Goal: Information Seeking & Learning: Learn about a topic

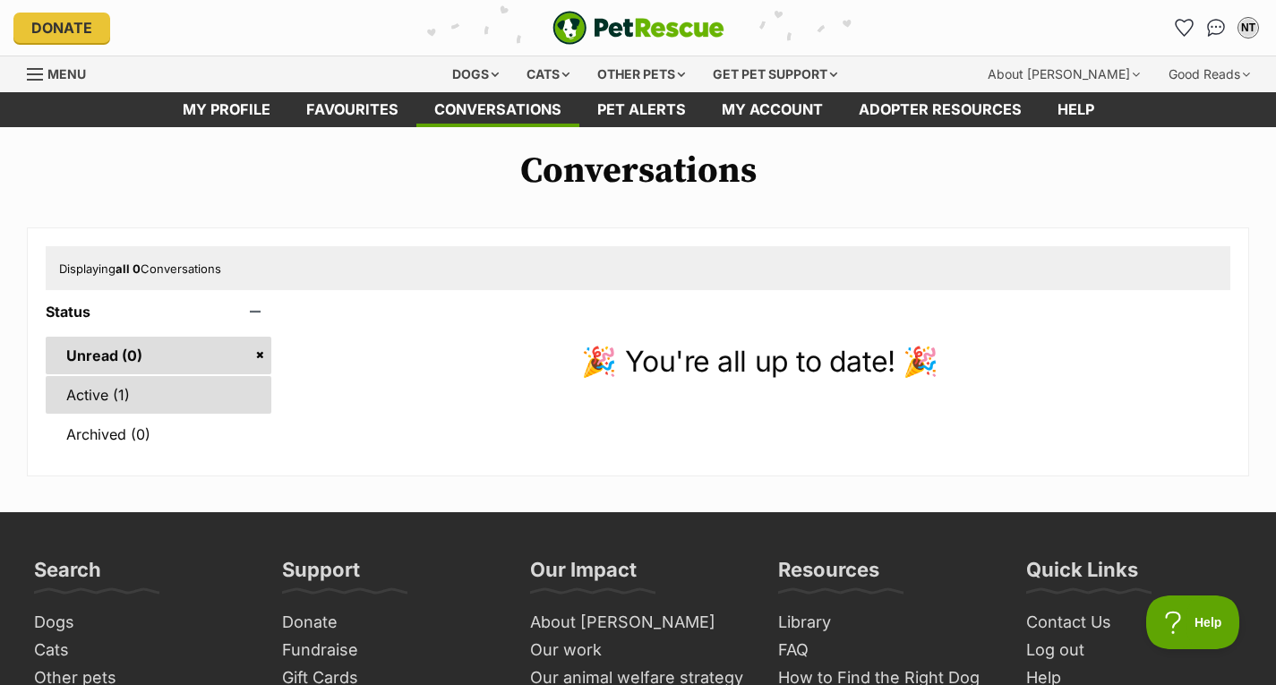
click at [87, 394] on link "Active (1)" at bounding box center [159, 395] width 226 height 38
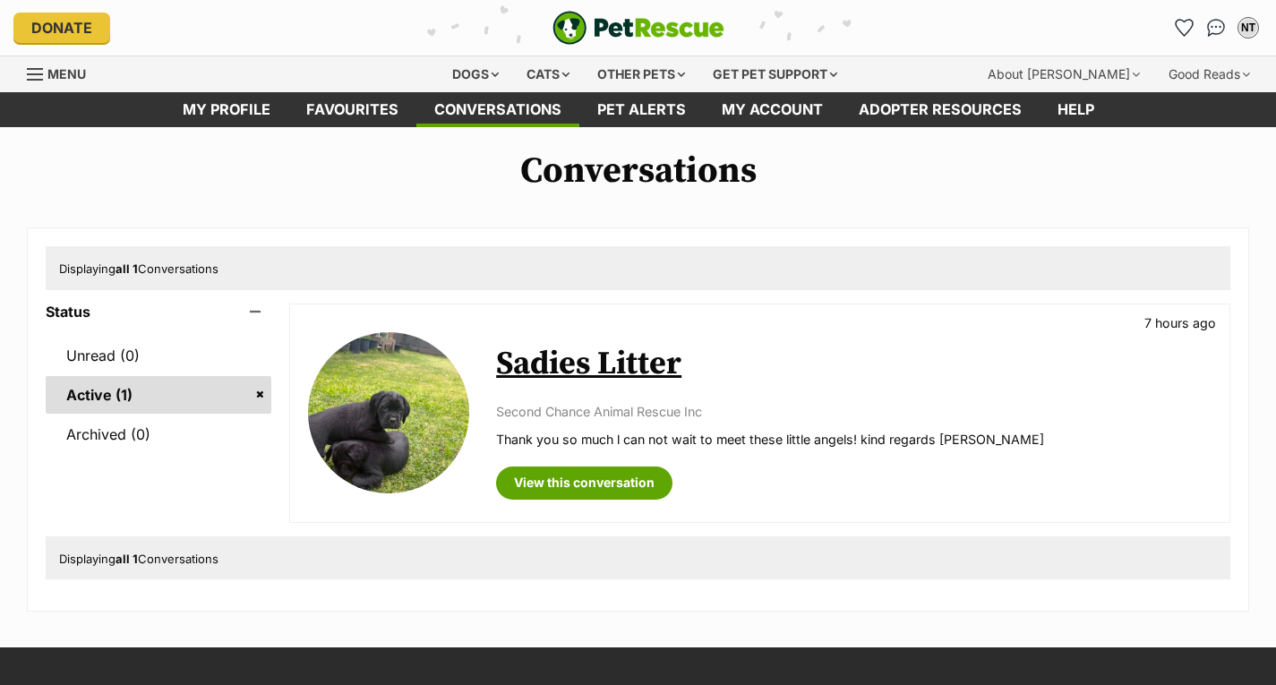
click at [609, 365] on link "Sadies Litter" at bounding box center [588, 364] width 185 height 40
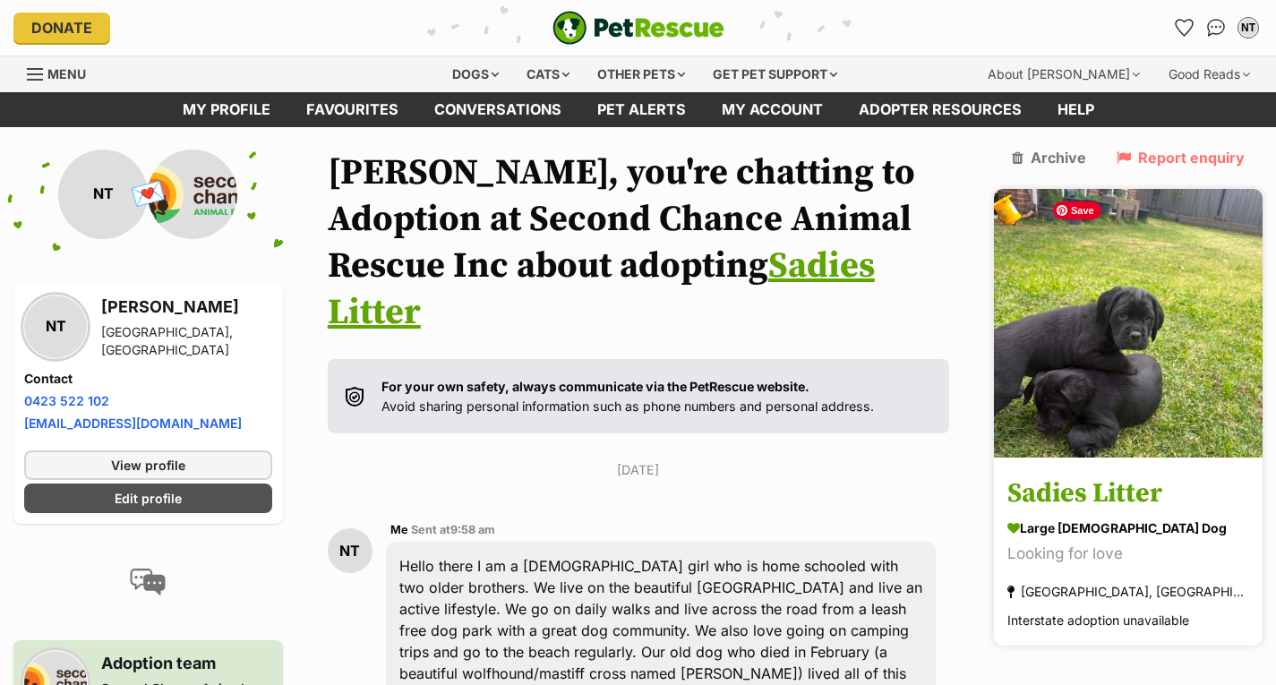
click at [1199, 337] on img at bounding box center [1128, 323] width 269 height 269
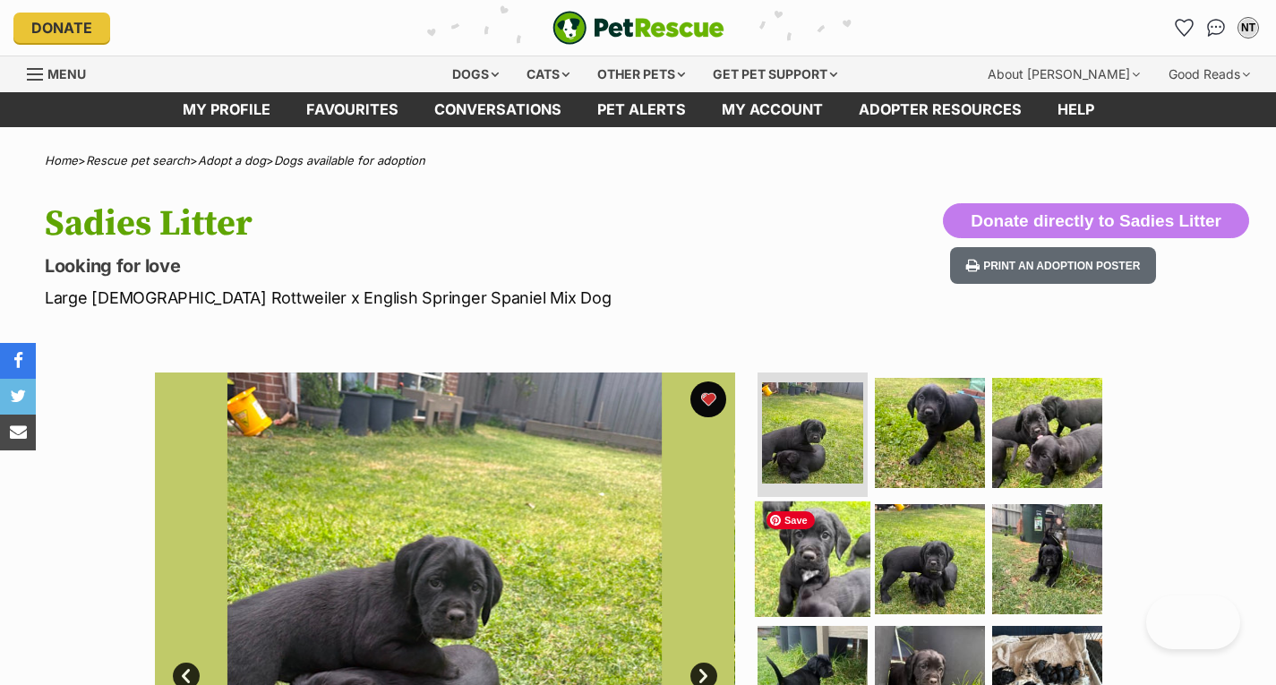
click at [799, 542] on img at bounding box center [813, 560] width 116 height 116
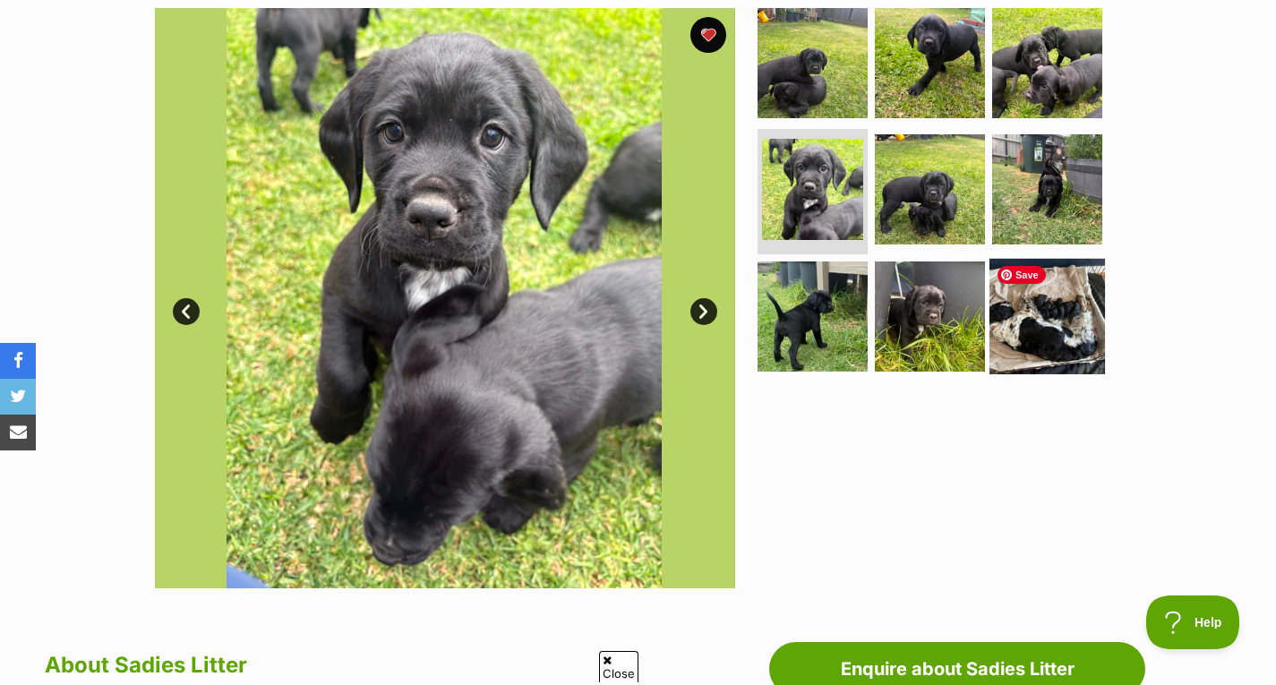
click at [1035, 324] on img at bounding box center [1048, 317] width 116 height 116
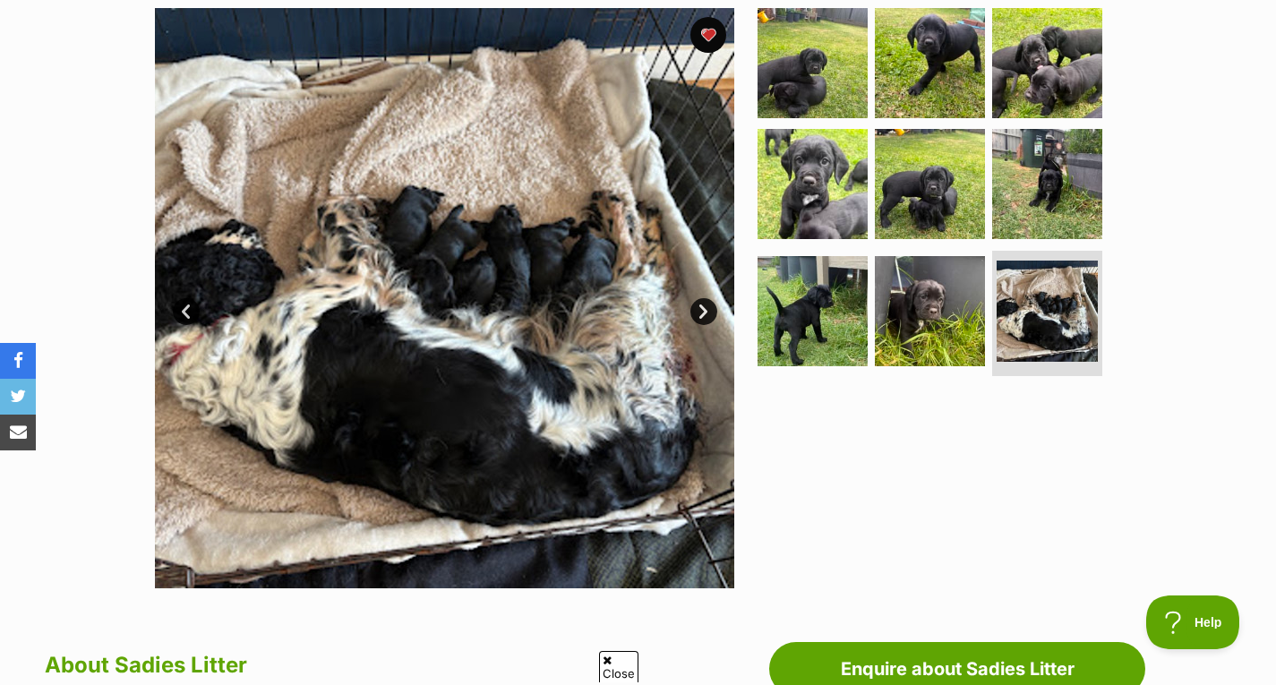
click at [708, 312] on link "Next" at bounding box center [704, 311] width 27 height 27
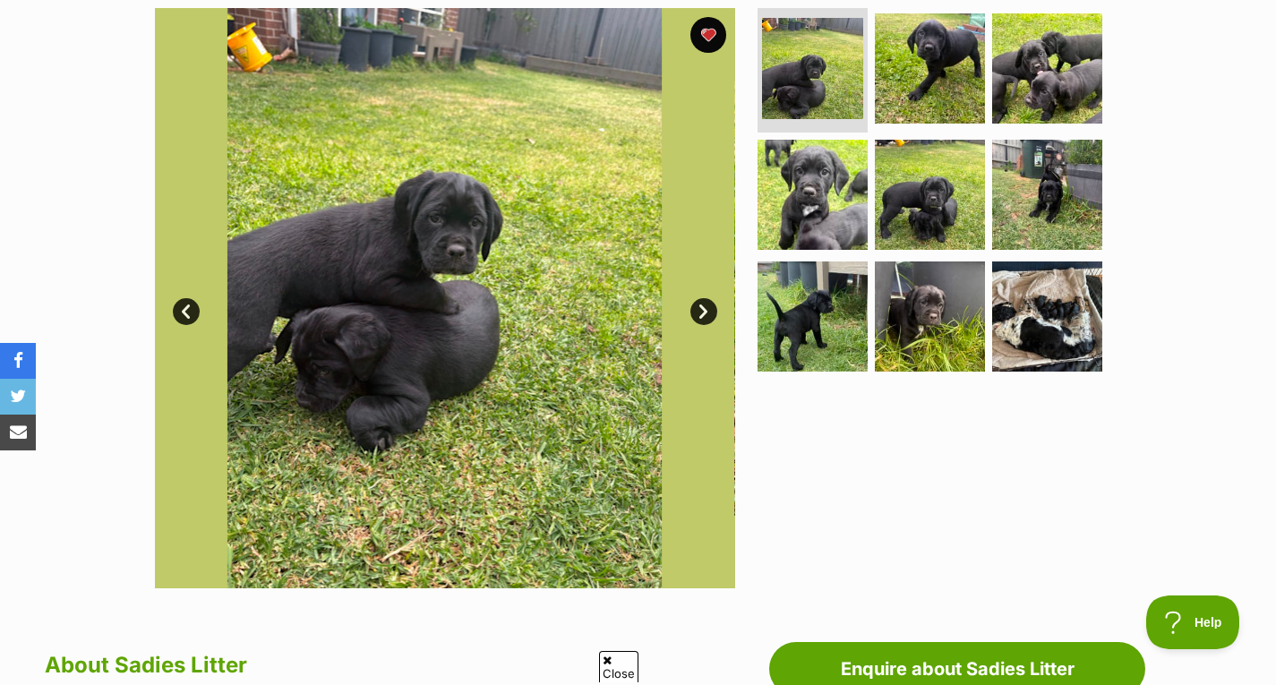
click at [708, 312] on link "Next" at bounding box center [704, 311] width 27 height 27
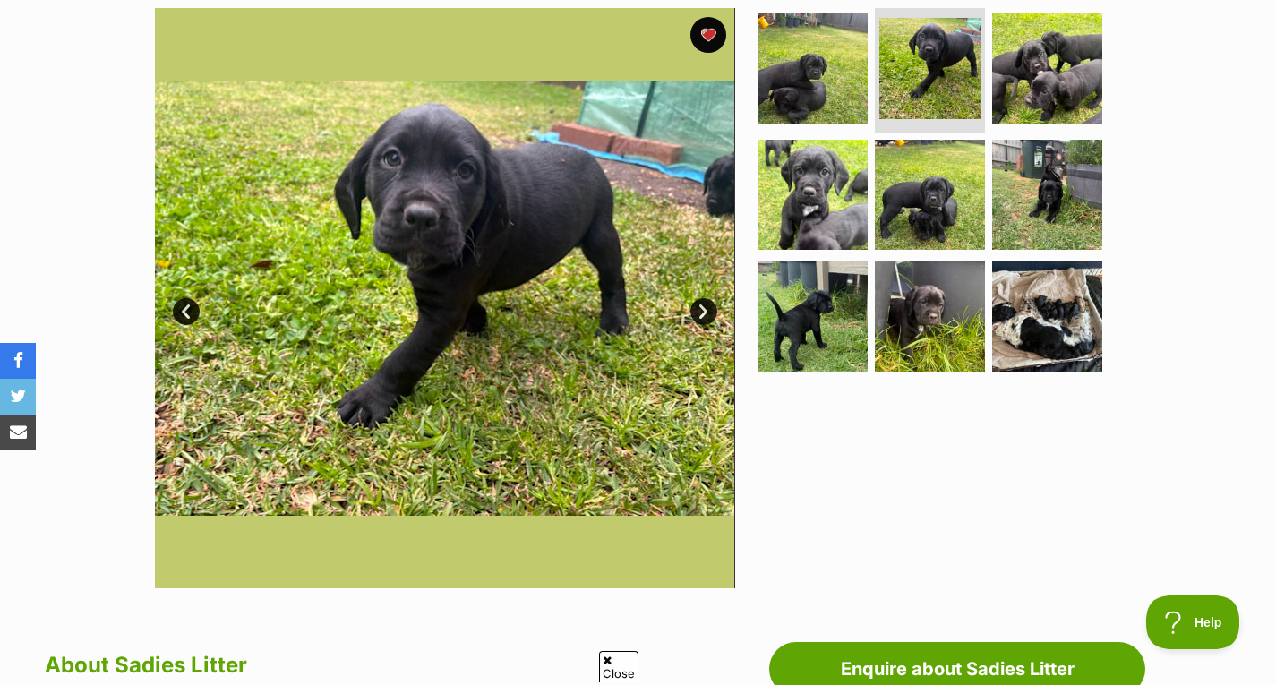
click at [708, 312] on link "Next" at bounding box center [704, 311] width 27 height 27
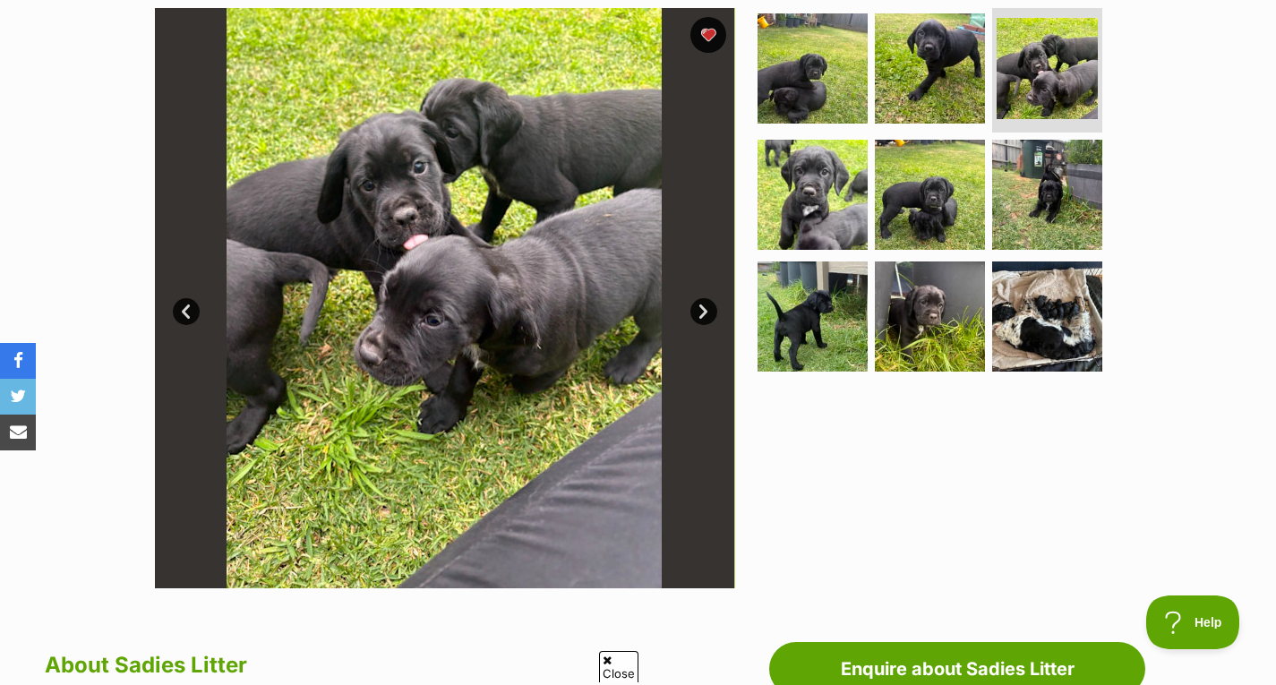
click at [708, 312] on link "Next" at bounding box center [704, 311] width 27 height 27
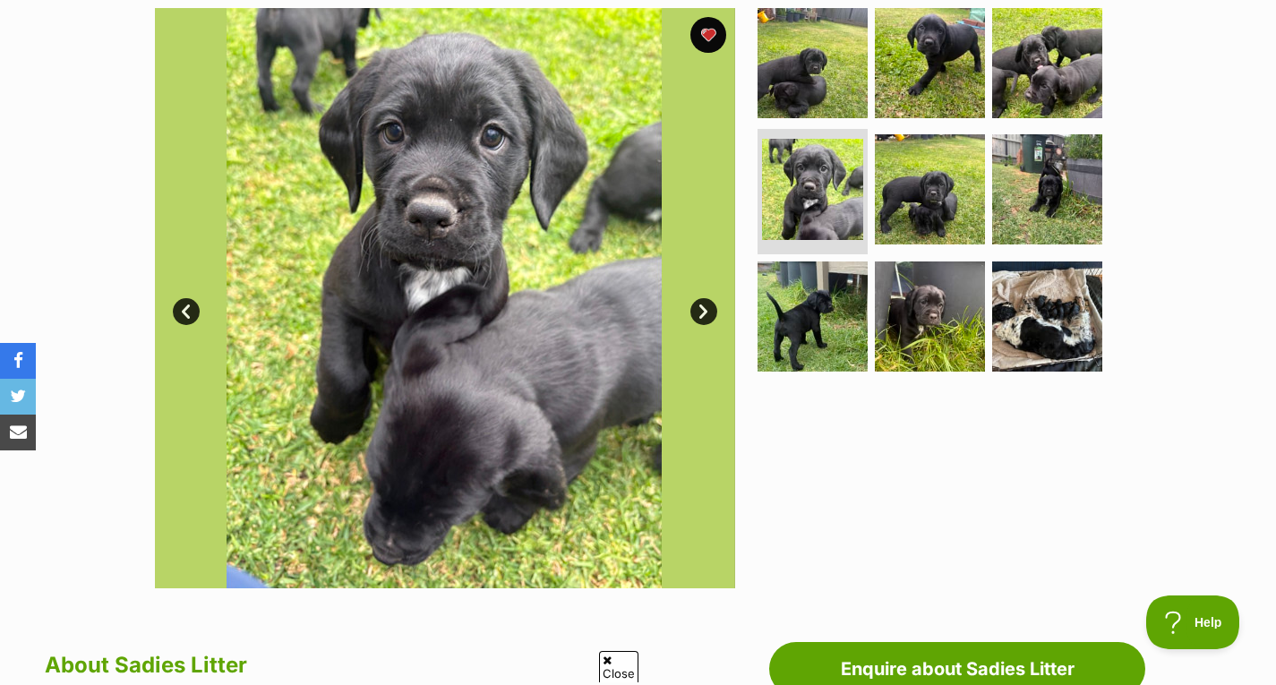
click at [708, 312] on link "Next" at bounding box center [704, 311] width 27 height 27
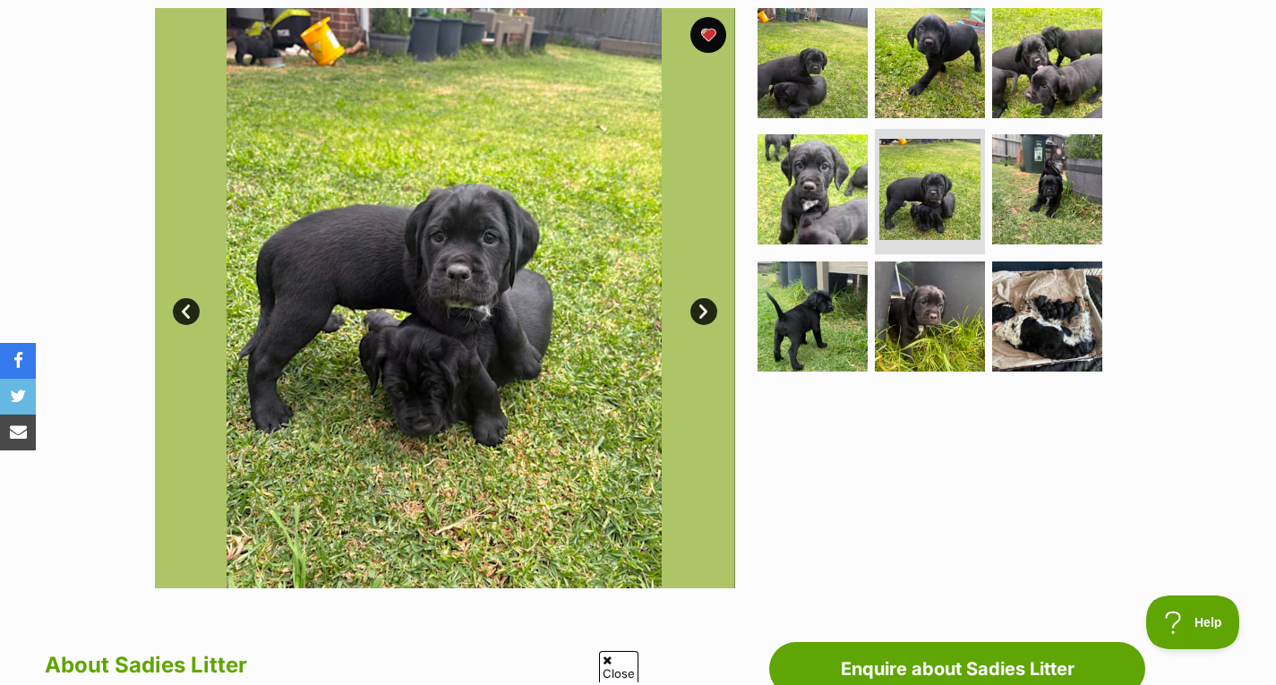
click at [708, 312] on link "Next" at bounding box center [704, 311] width 27 height 27
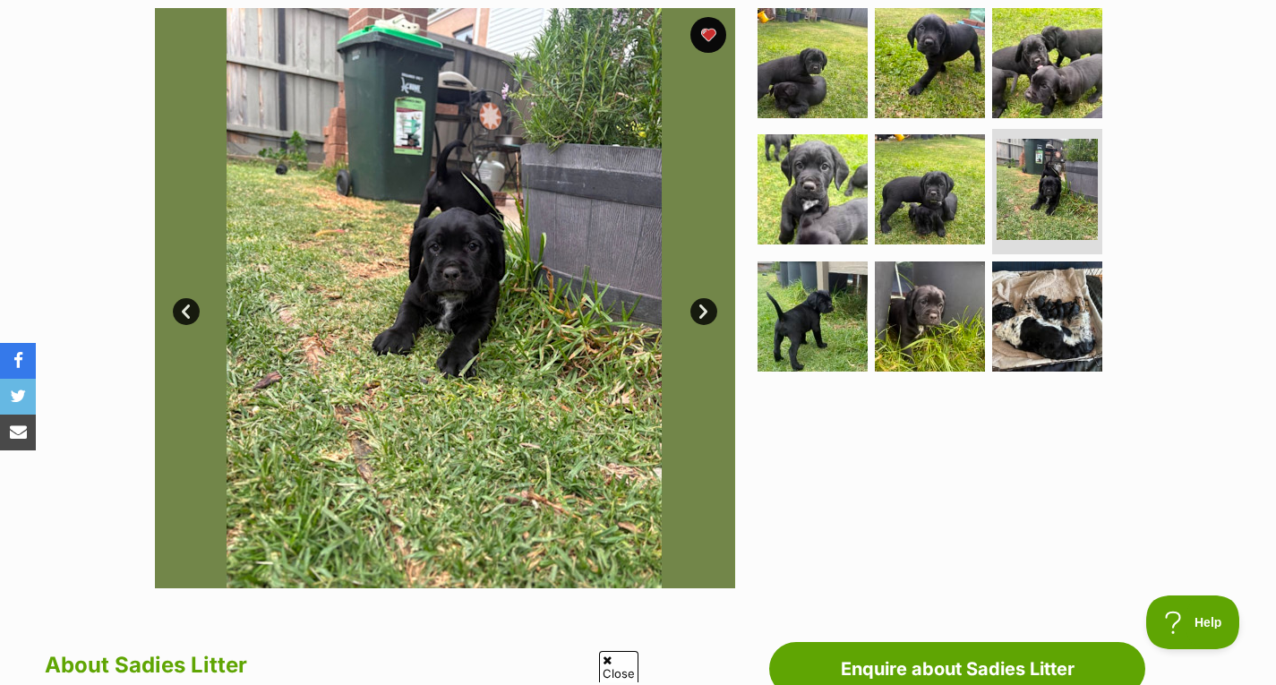
click at [708, 312] on link "Next" at bounding box center [704, 311] width 27 height 27
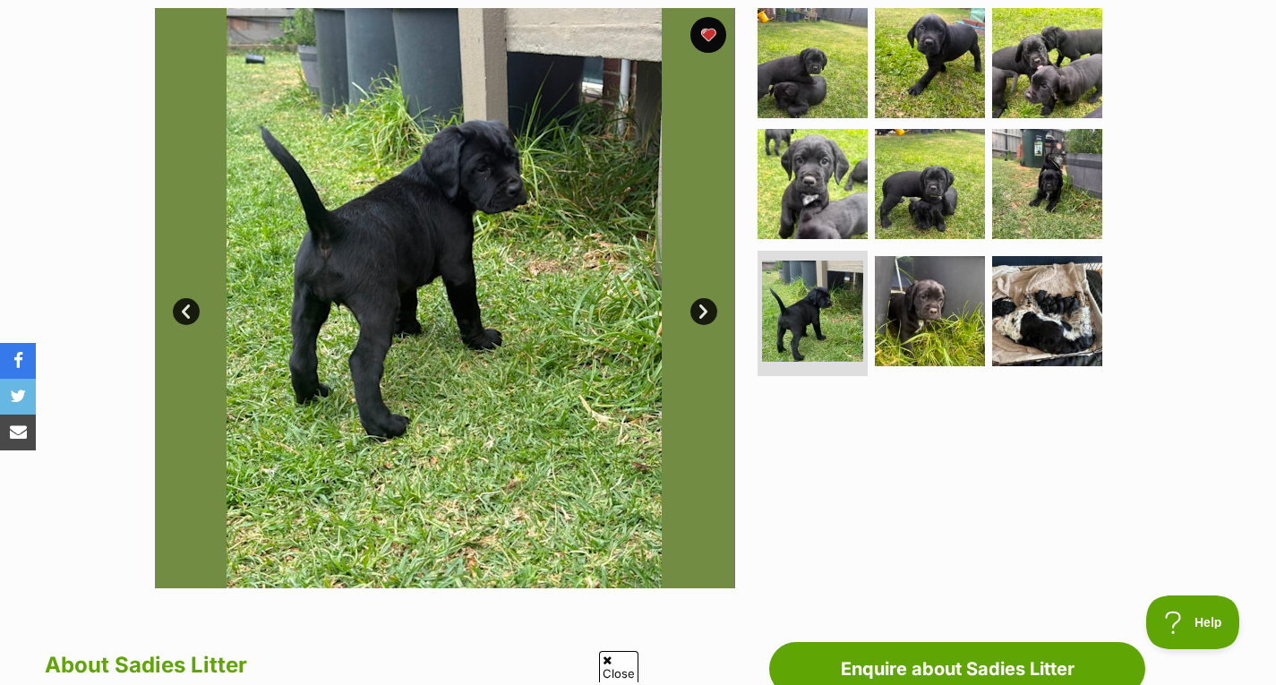
click at [708, 312] on link "Next" at bounding box center [704, 311] width 27 height 27
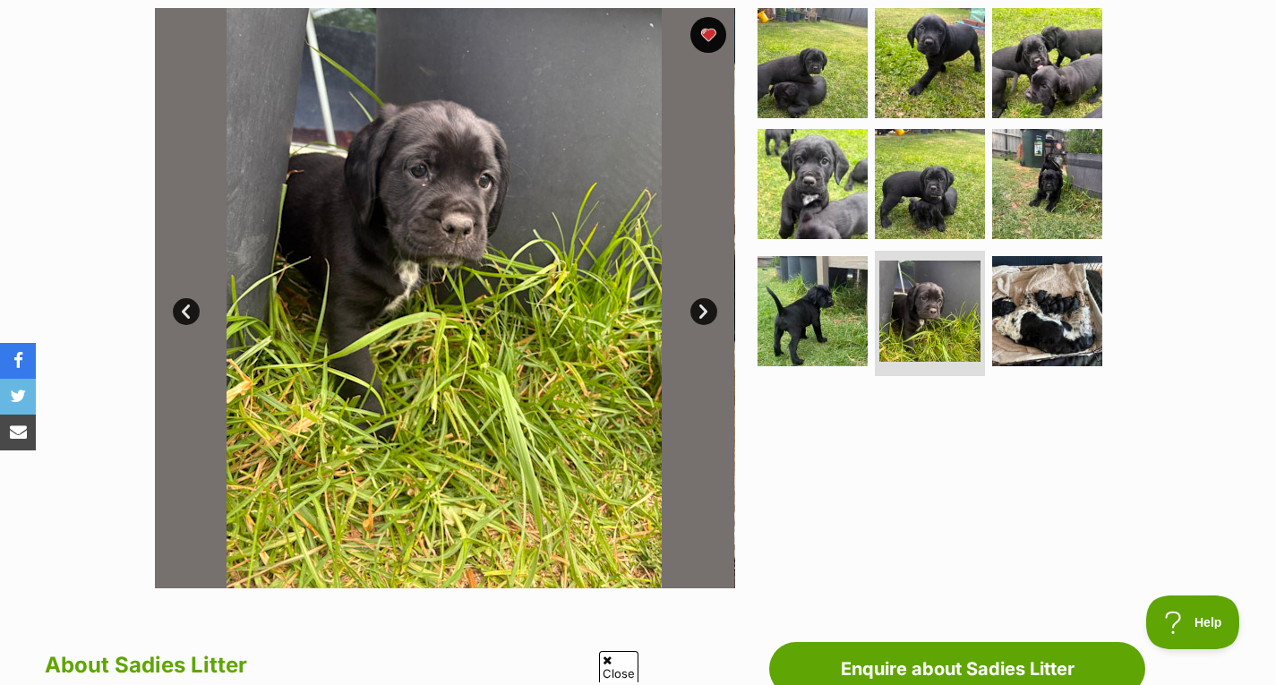
click at [708, 312] on link "Next" at bounding box center [704, 311] width 27 height 27
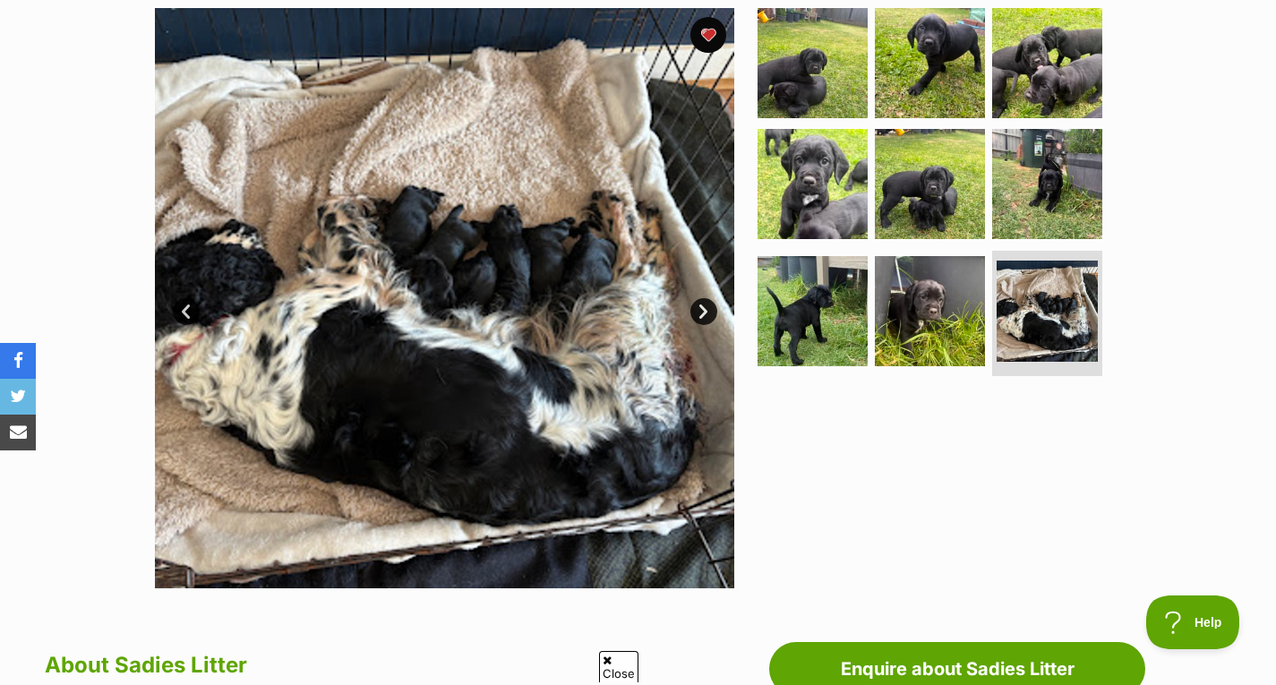
click at [708, 312] on link "Next" at bounding box center [704, 311] width 27 height 27
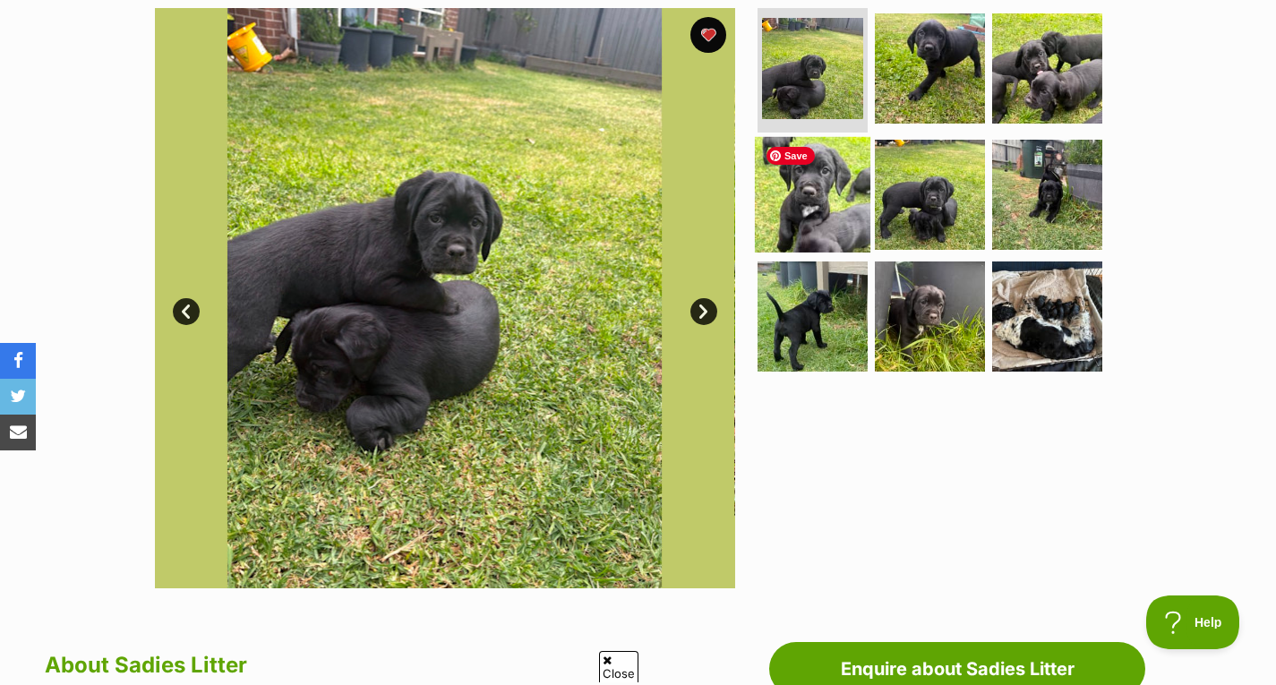
click at [818, 204] on img at bounding box center [813, 195] width 116 height 116
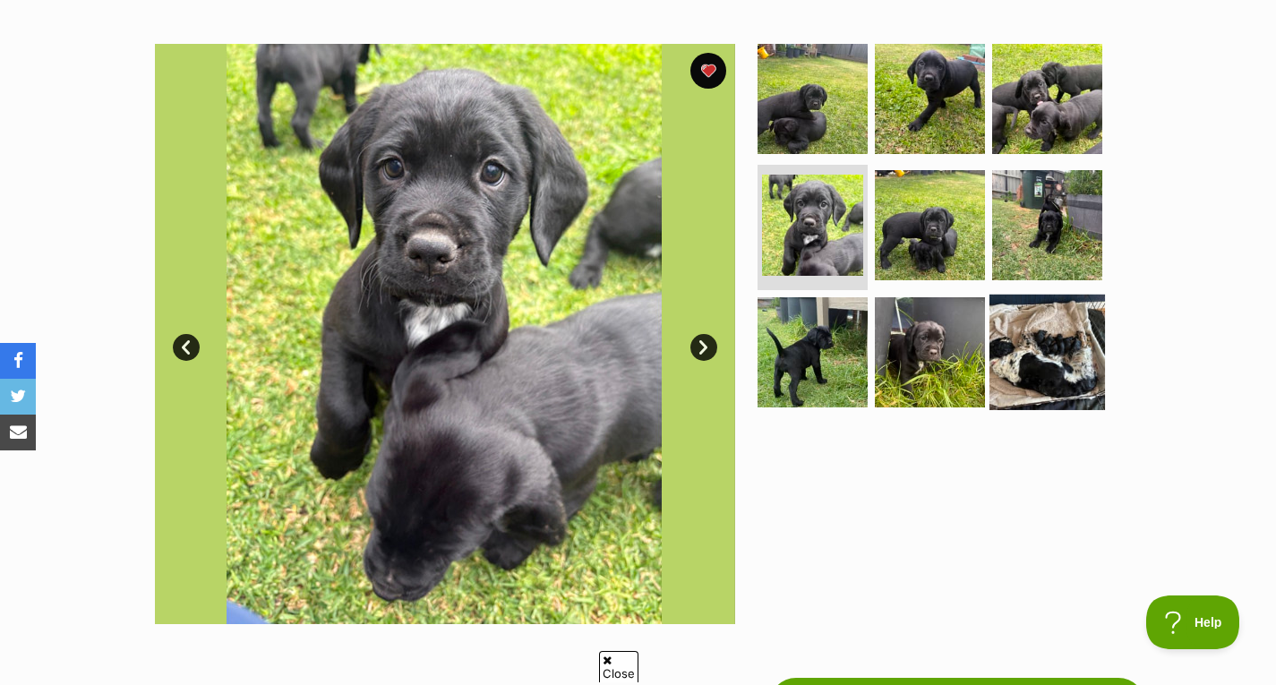
scroll to position [328, 0]
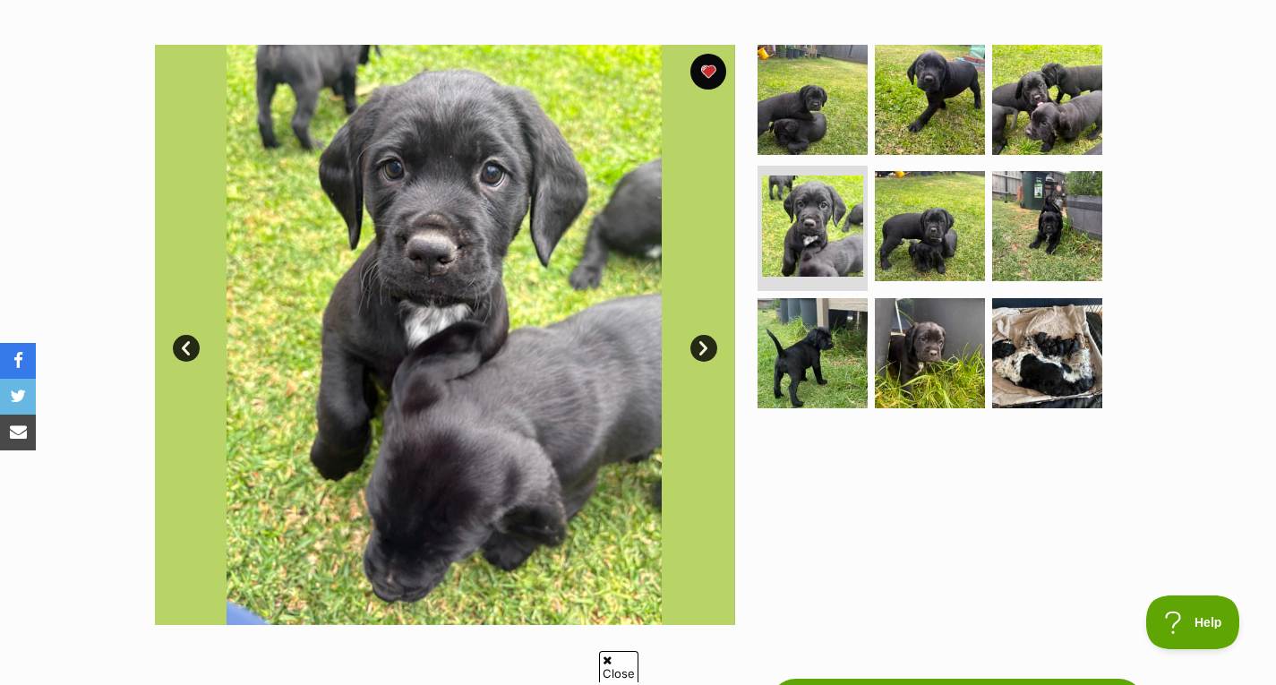
click at [702, 342] on link "Next" at bounding box center [704, 348] width 27 height 27
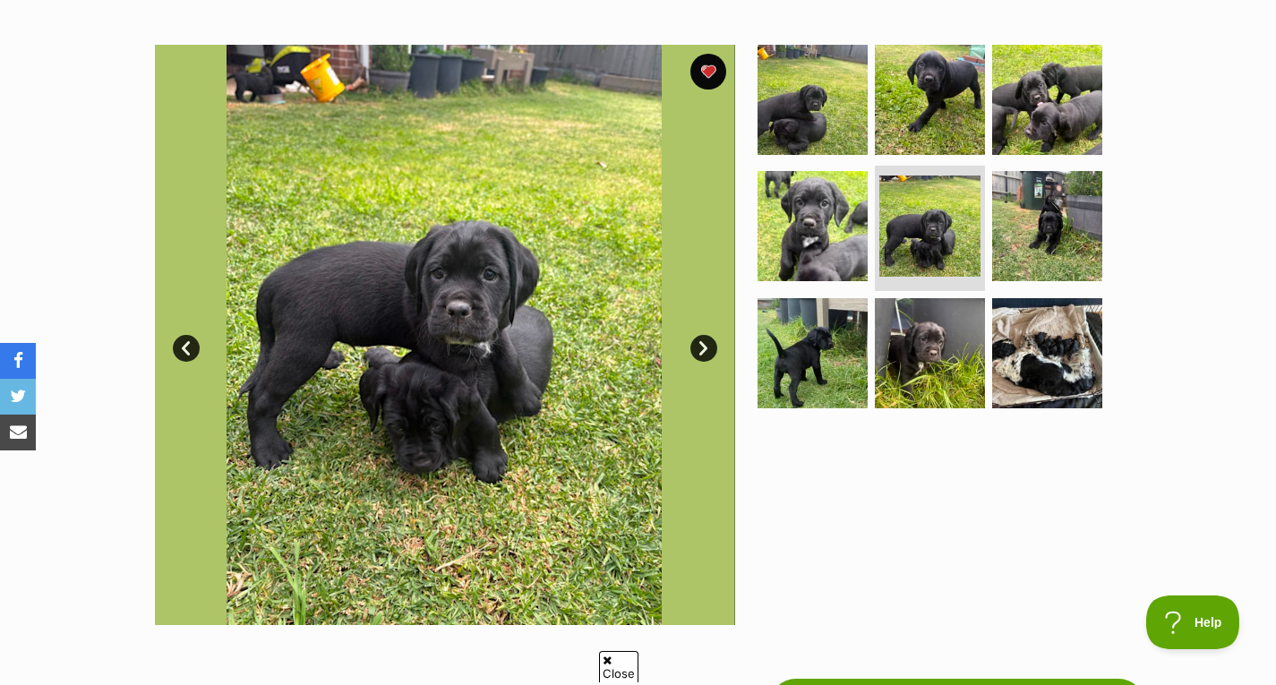
click at [702, 342] on link "Next" at bounding box center [704, 348] width 27 height 27
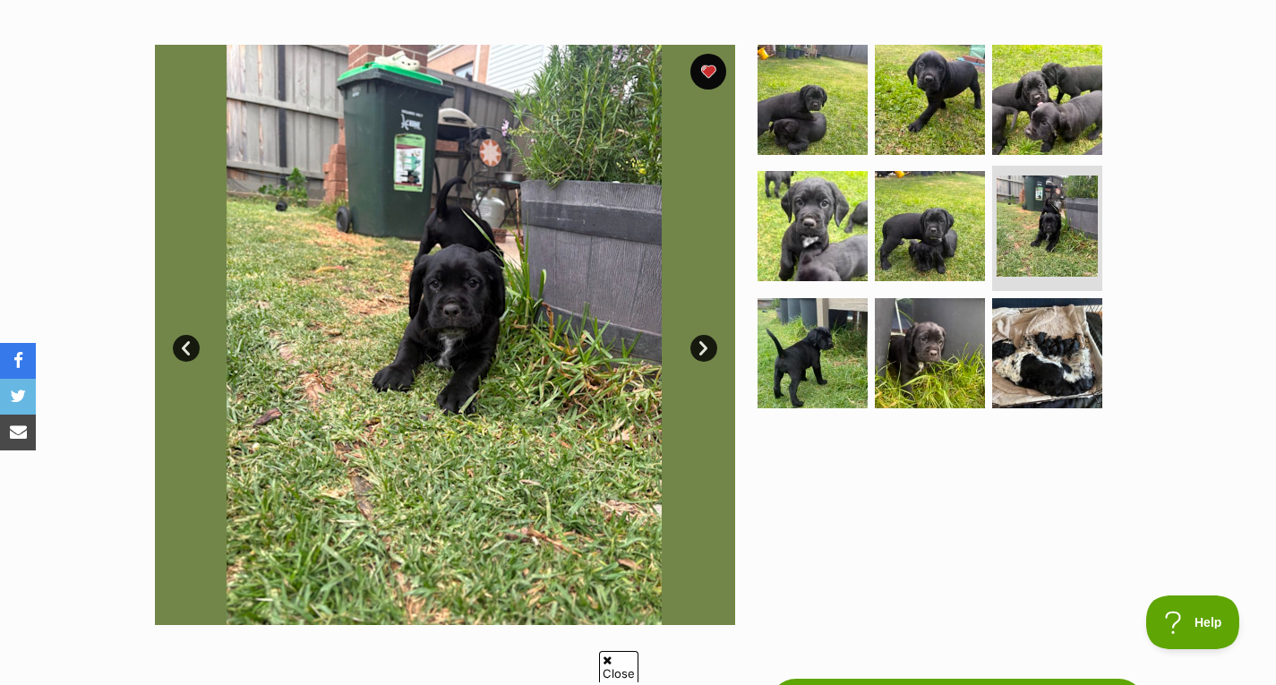
click at [702, 342] on link "Next" at bounding box center [704, 348] width 27 height 27
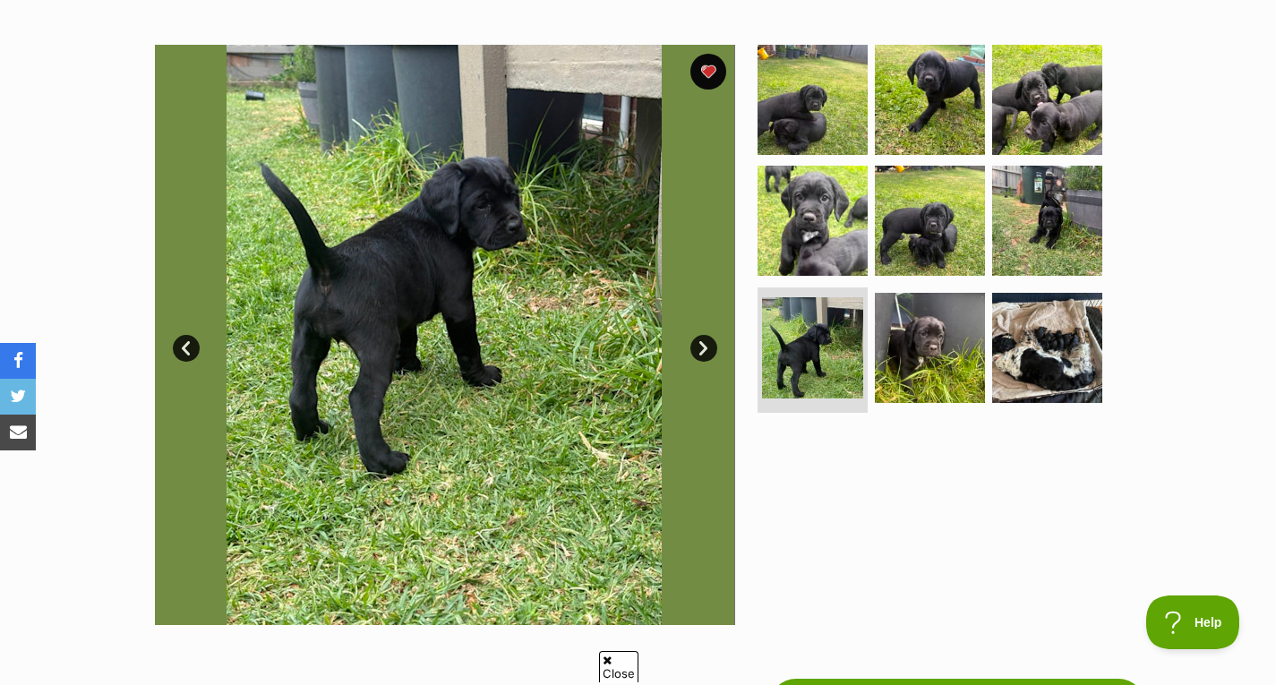
click at [702, 342] on link "Next" at bounding box center [704, 348] width 27 height 27
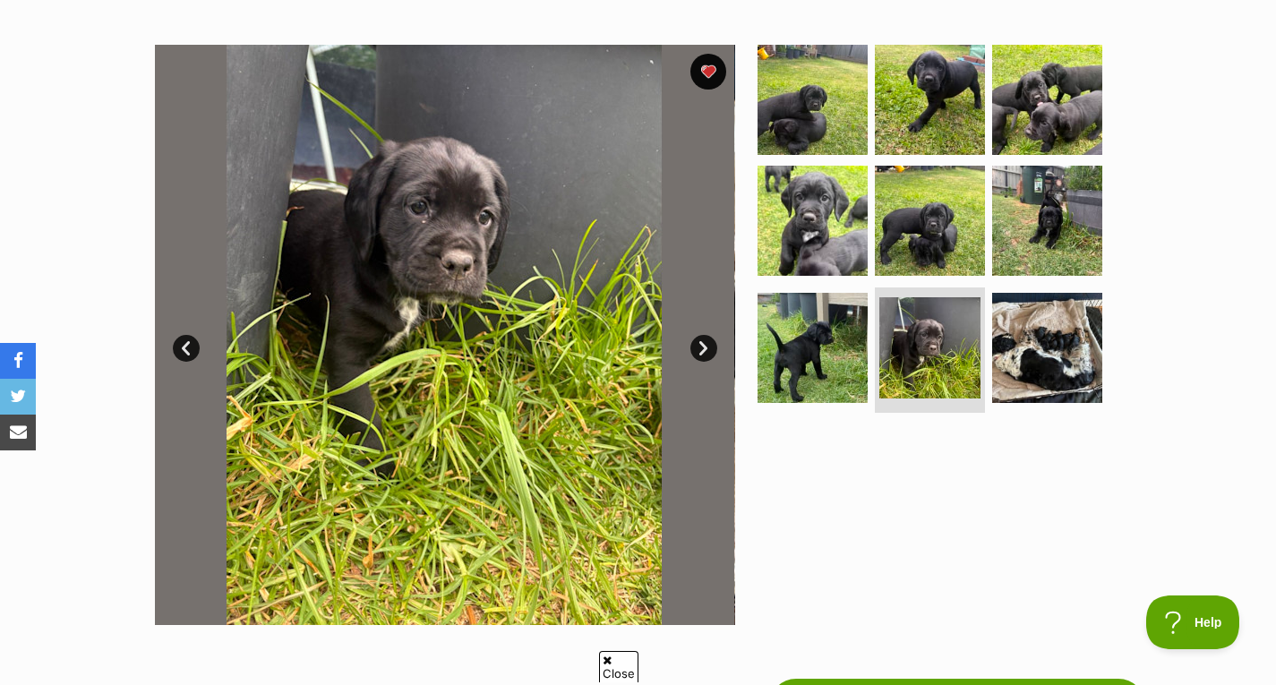
click at [702, 342] on link "Next" at bounding box center [704, 348] width 27 height 27
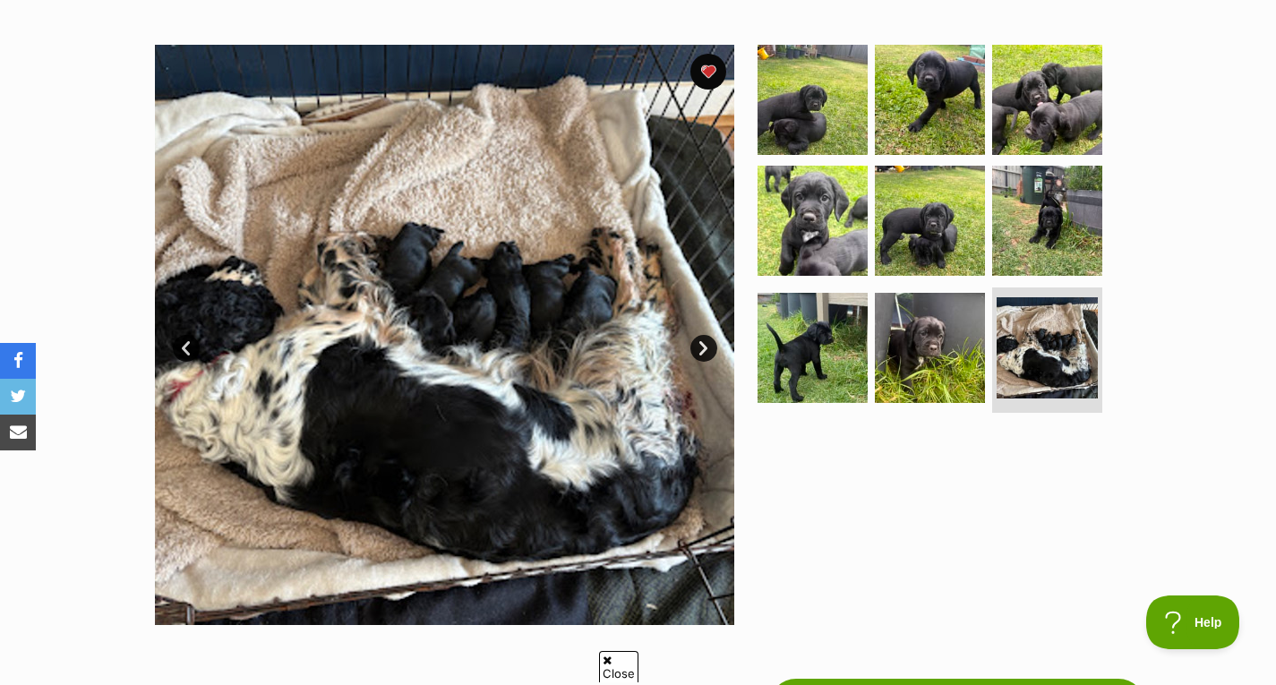
click at [702, 342] on link "Next" at bounding box center [704, 348] width 27 height 27
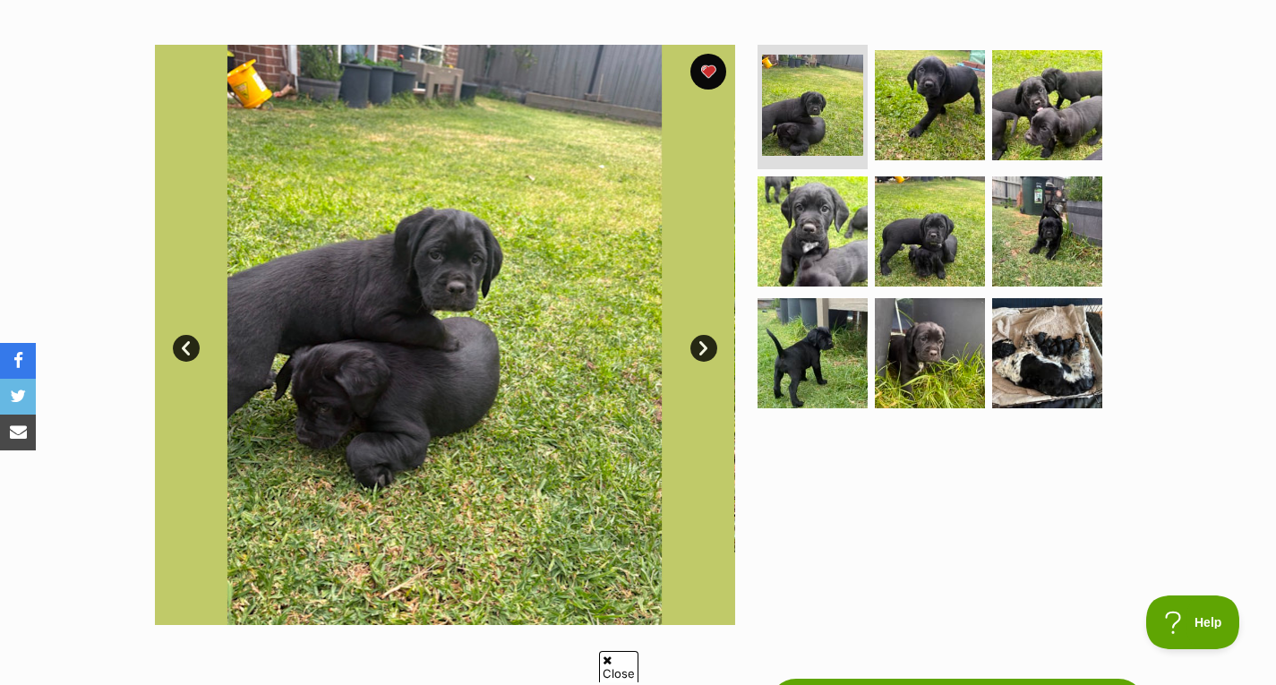
scroll to position [0, 0]
click at [702, 342] on link "Next" at bounding box center [704, 348] width 27 height 27
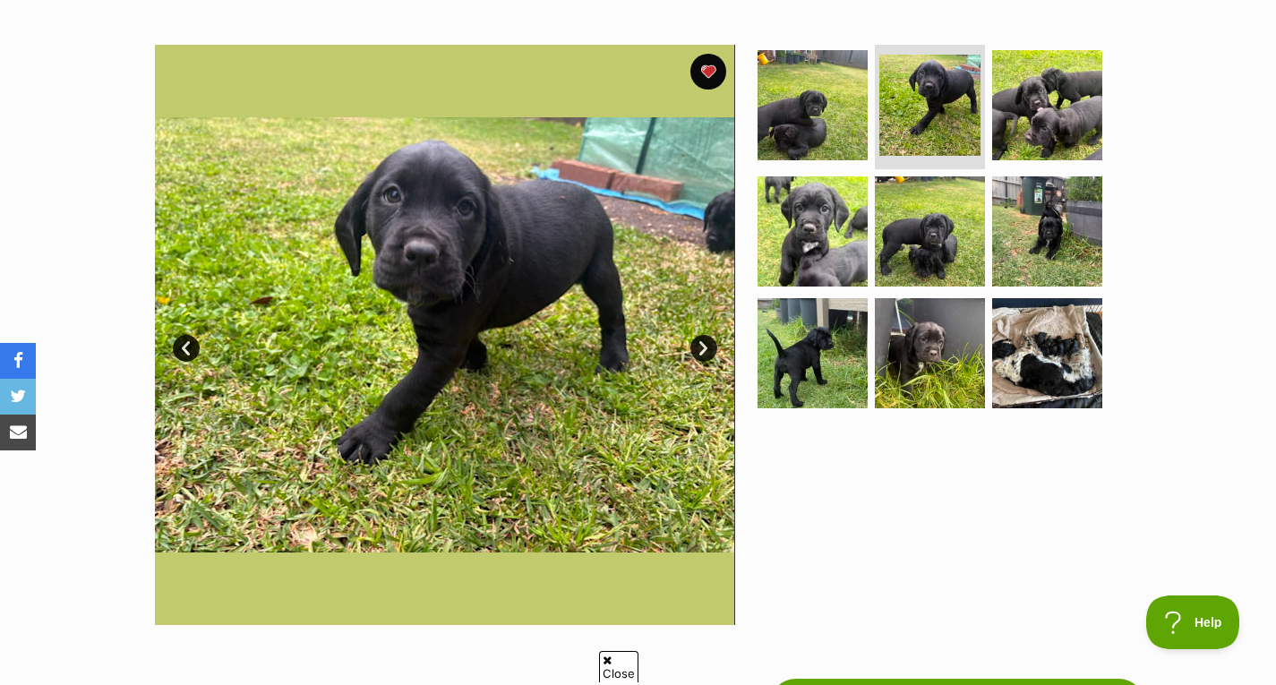
click at [702, 342] on link "Next" at bounding box center [704, 348] width 27 height 27
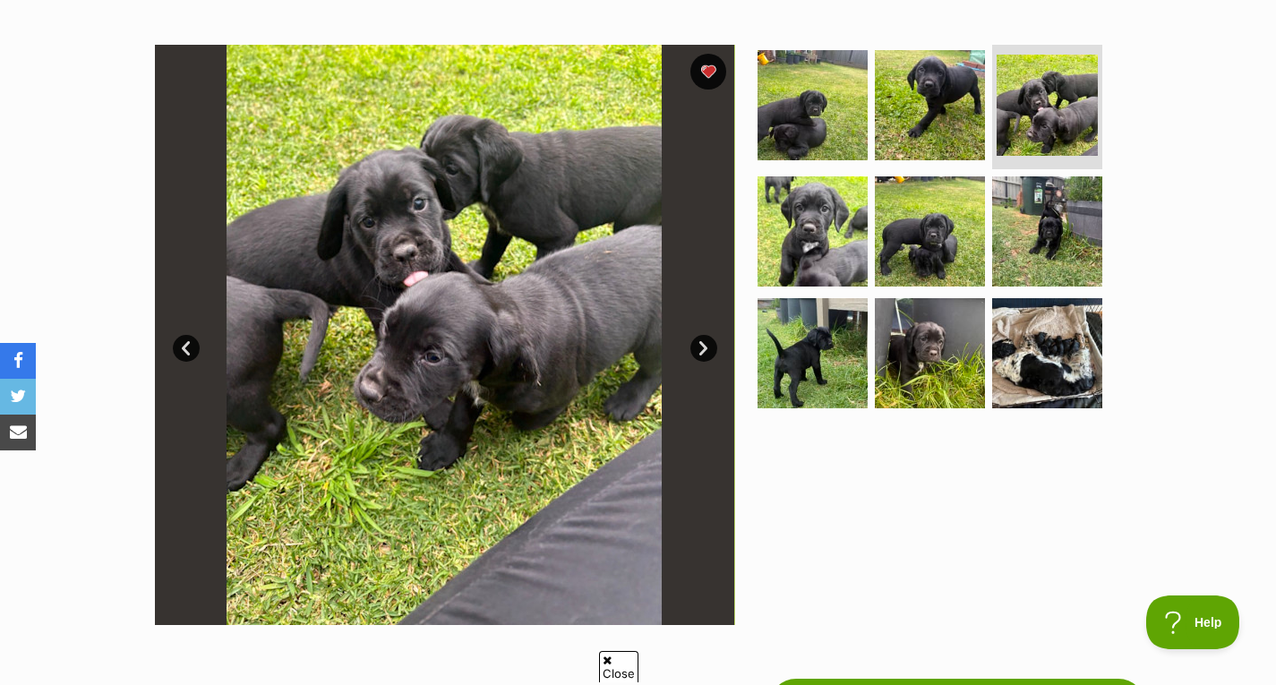
click at [702, 342] on link "Next" at bounding box center [704, 348] width 27 height 27
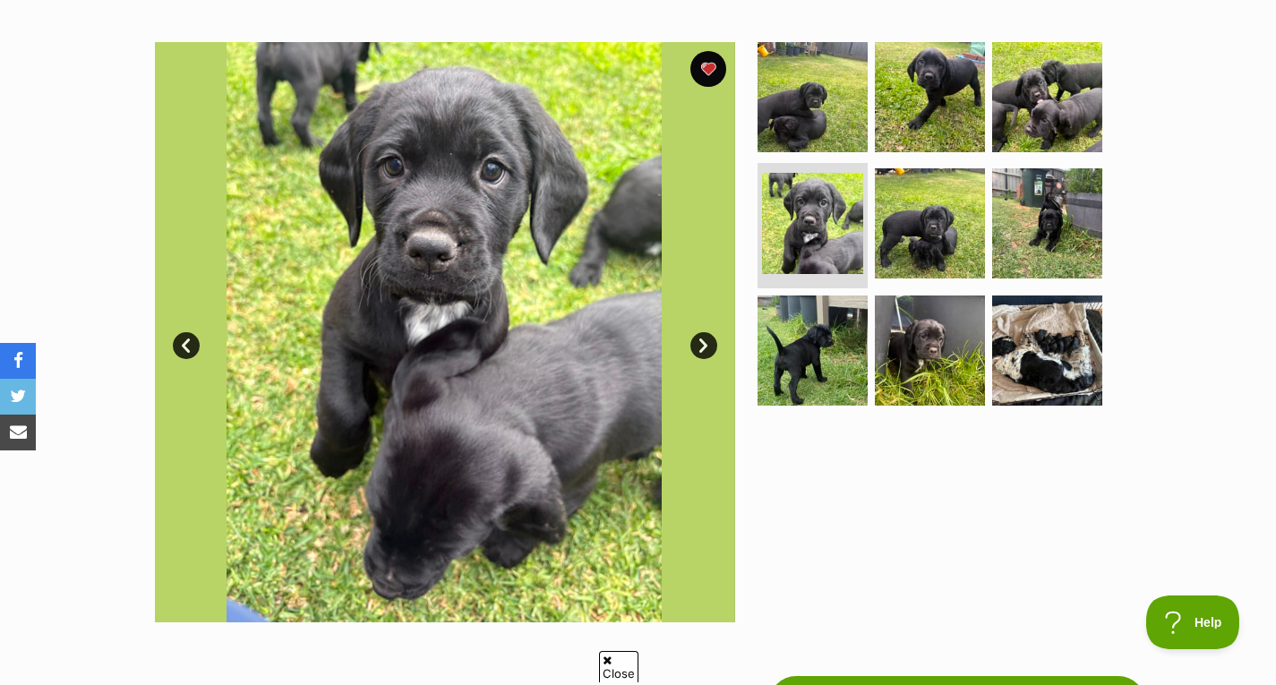
scroll to position [352, 0]
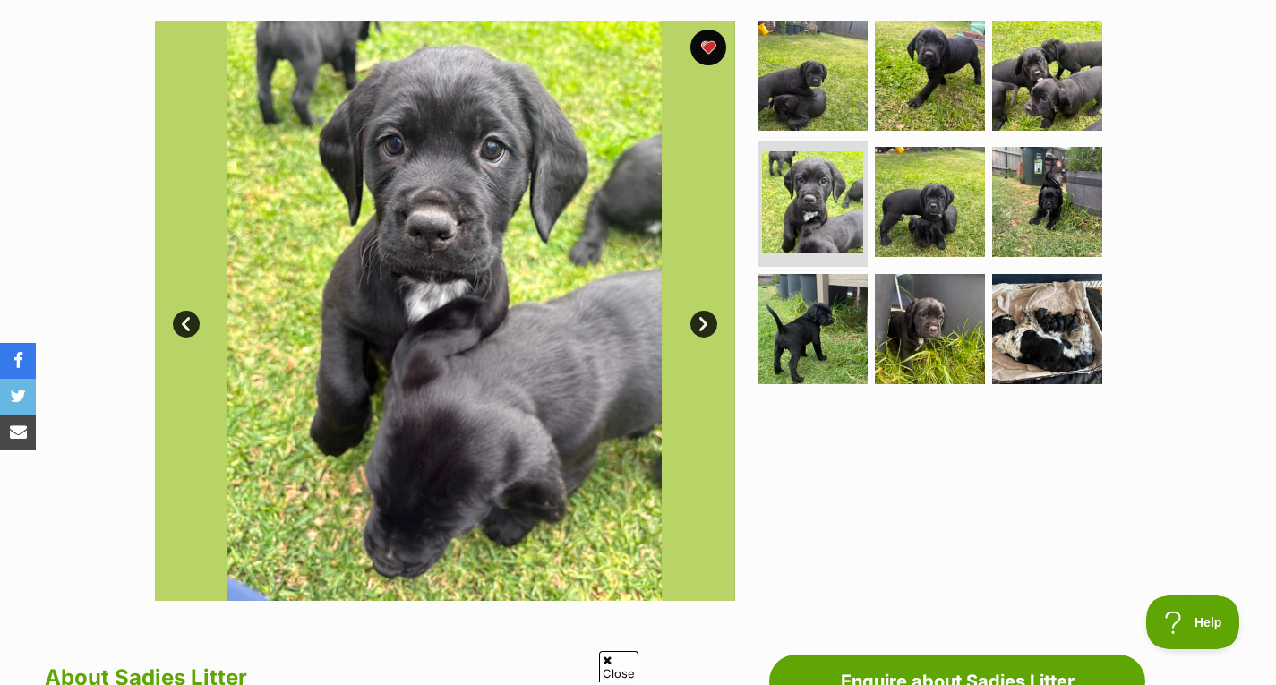
click at [706, 326] on link "Next" at bounding box center [704, 324] width 27 height 27
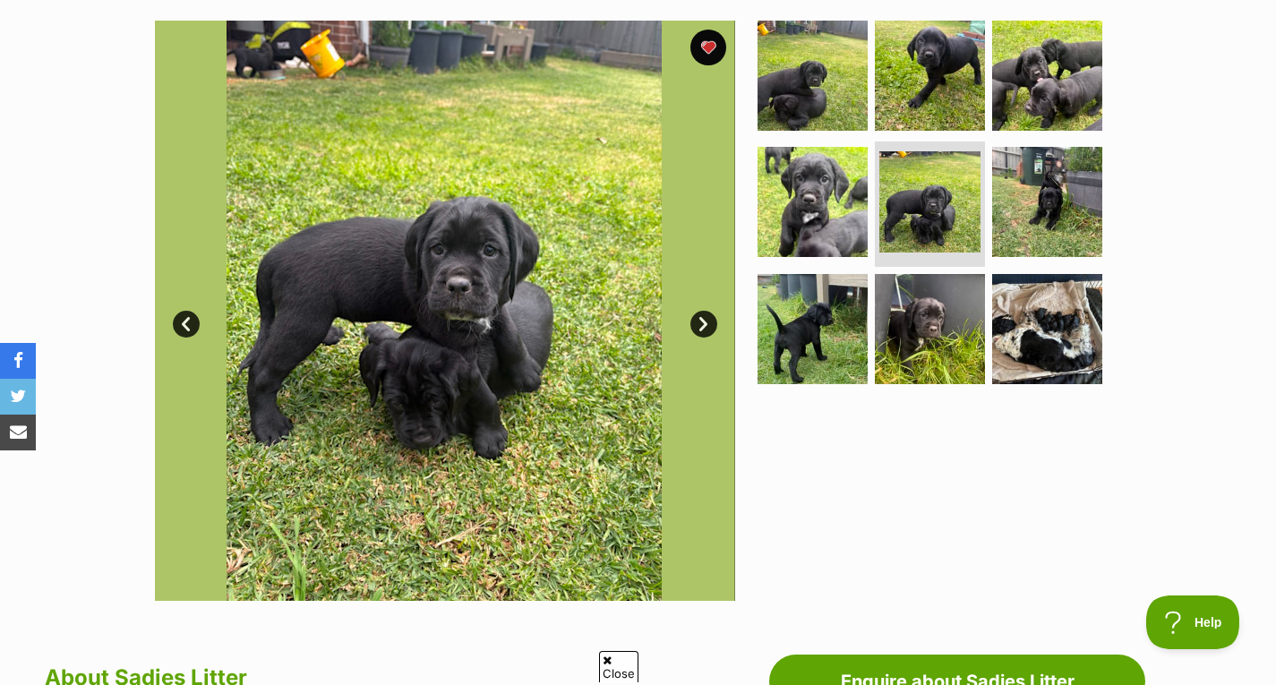
click at [706, 326] on link "Next" at bounding box center [704, 324] width 27 height 27
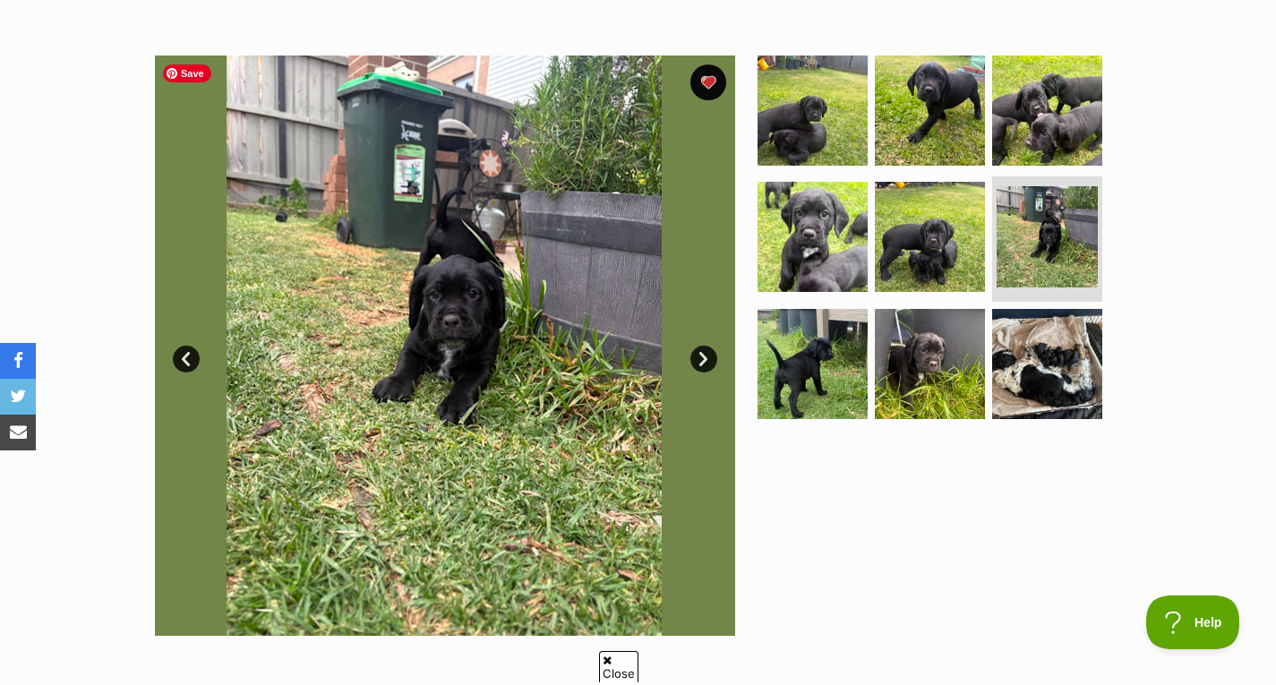
scroll to position [0, 0]
click at [698, 356] on link "Next" at bounding box center [704, 359] width 27 height 27
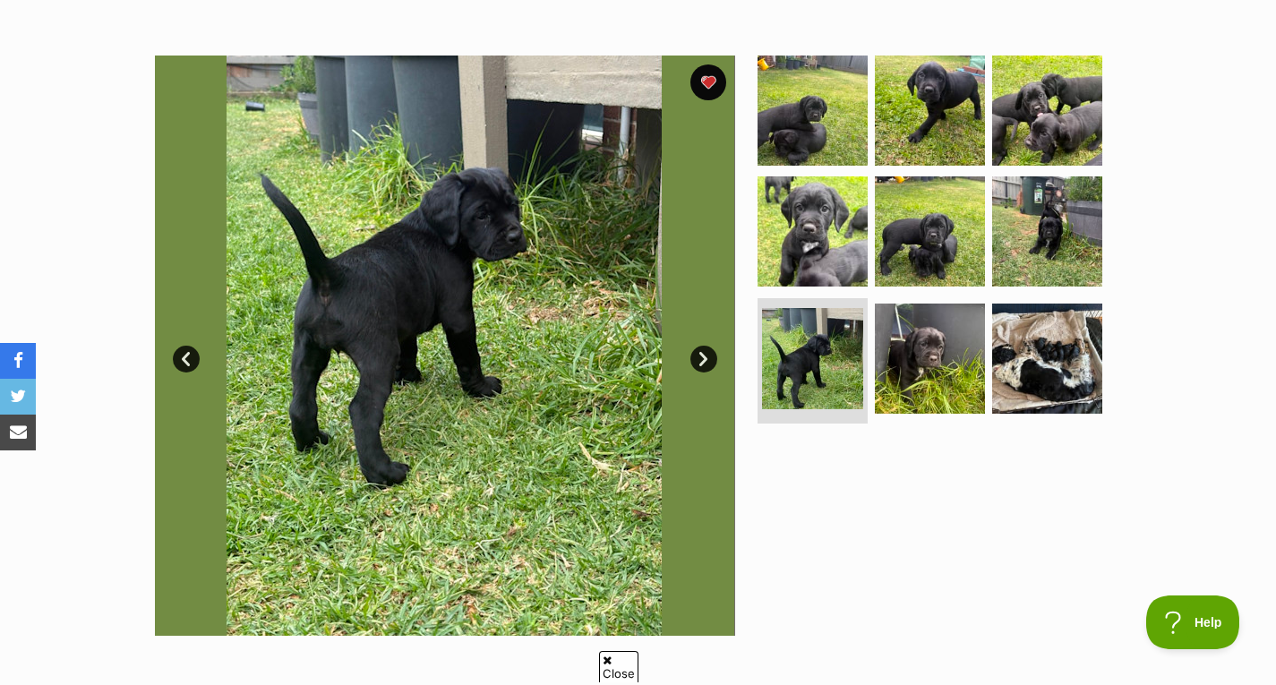
click at [698, 356] on link "Next" at bounding box center [704, 359] width 27 height 27
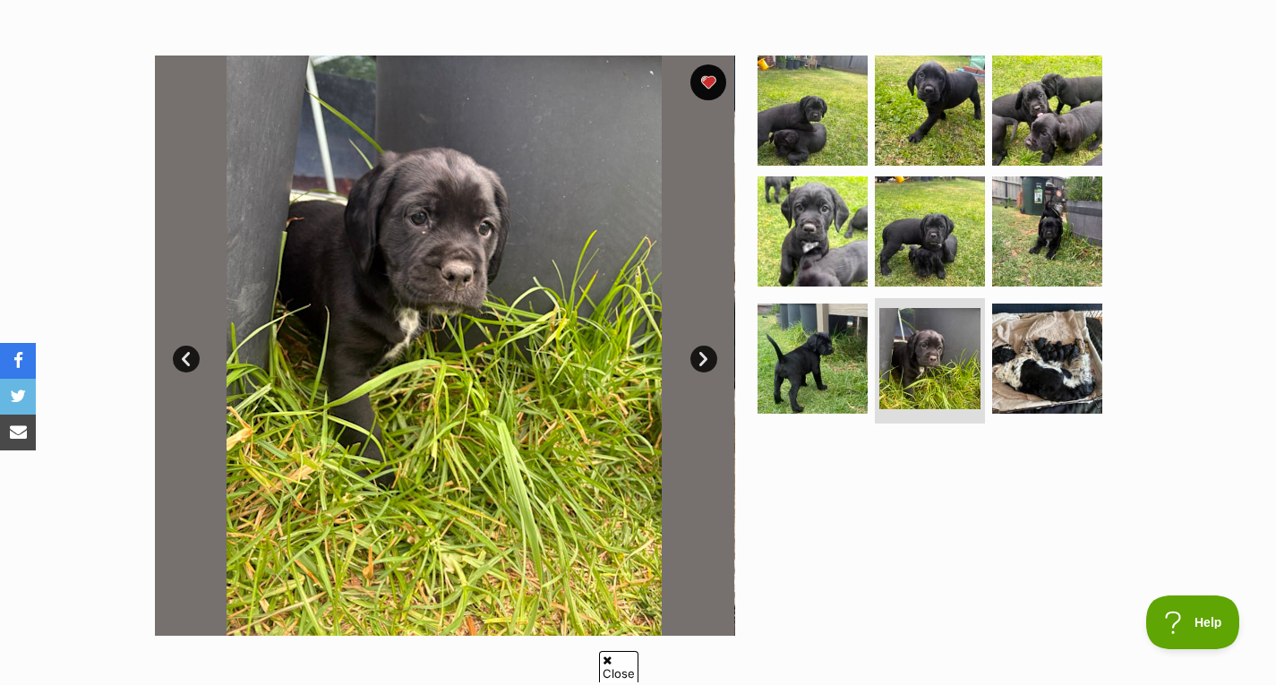
click at [698, 356] on link "Next" at bounding box center [704, 359] width 27 height 27
